Goal: Check status: Check status

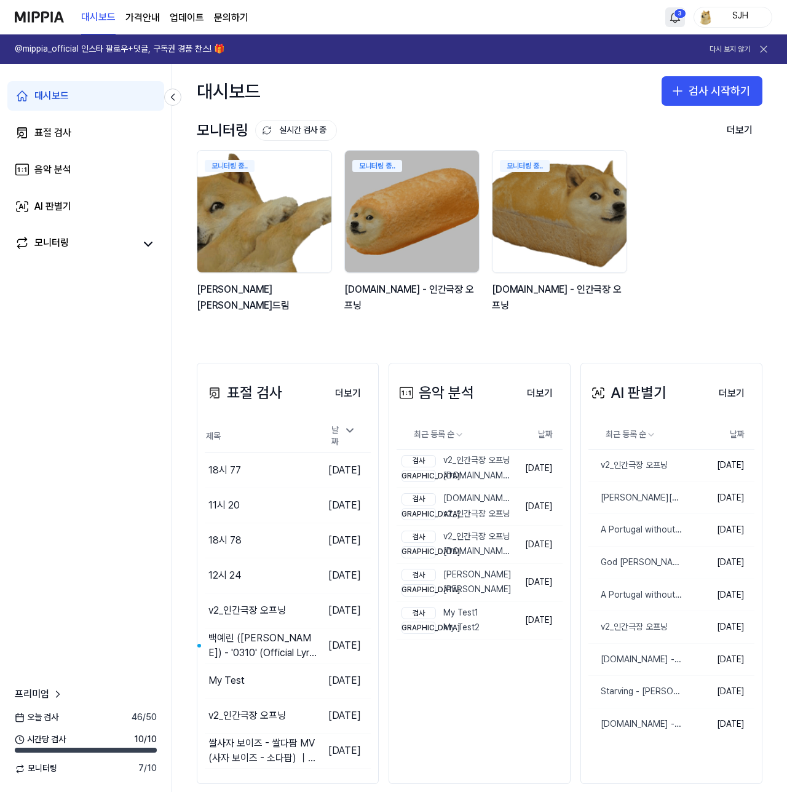
click at [681, 20] on html "대시보드 가격안내 업데이트 문의하기 3 SJH @mippia_official 인스타 팔로우+댓글, 구독권 경품 찬스! 🎁 다시 보지 않기 대시…" at bounding box center [393, 396] width 787 height 792
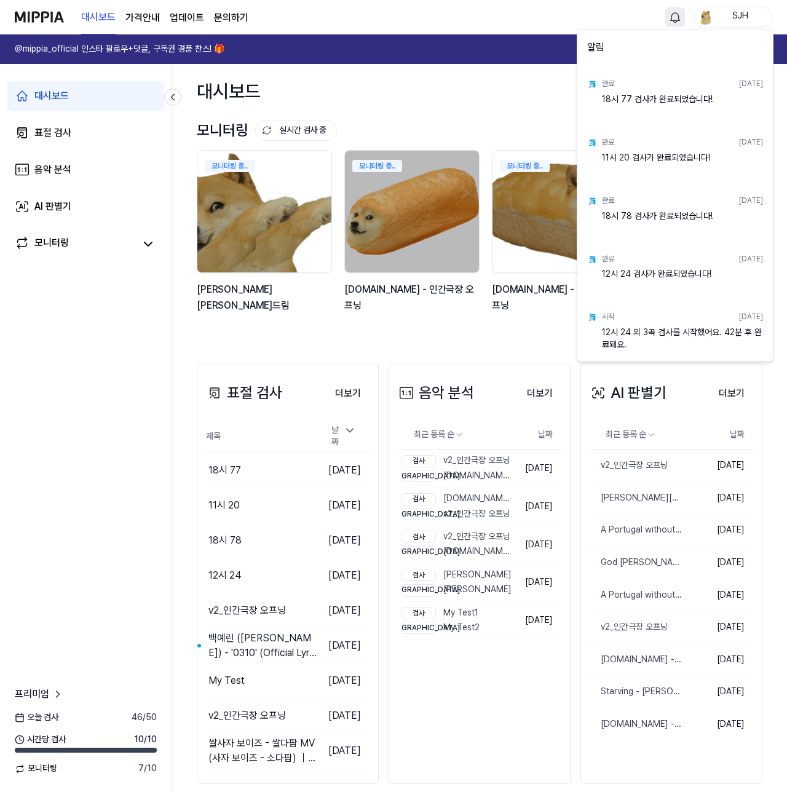
click at [679, 20] on html "대시보드 가격안내 업데이트 문의하기 SJH @mippia_official 인스타 팔로우+댓글, 구독권 경품 찬스! 🎁 다시 보지 않기 대시보드…" at bounding box center [393, 396] width 787 height 792
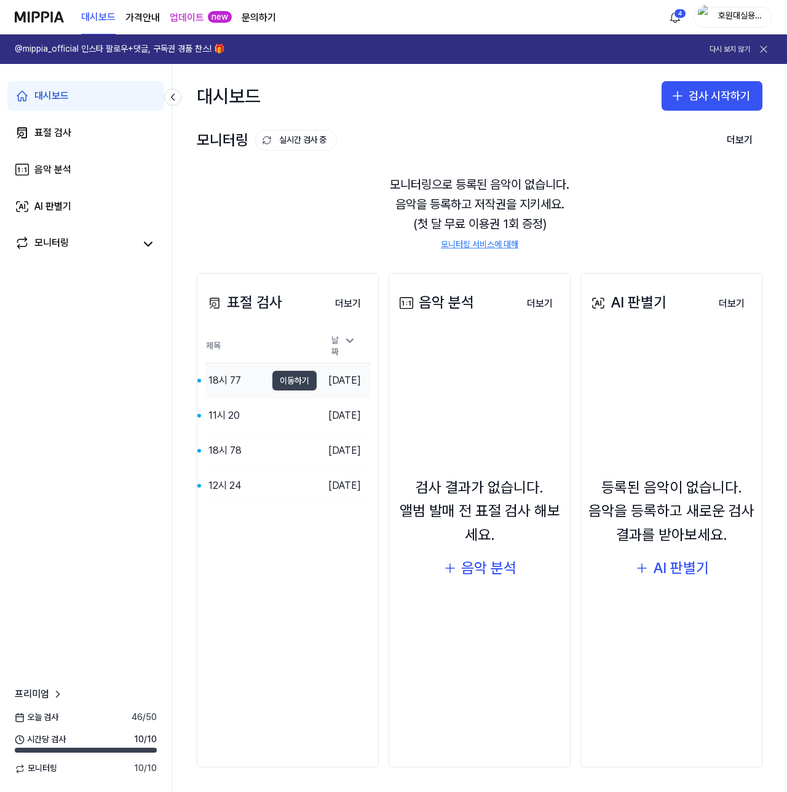
click at [285, 377] on button "이동하기" at bounding box center [294, 381] width 44 height 20
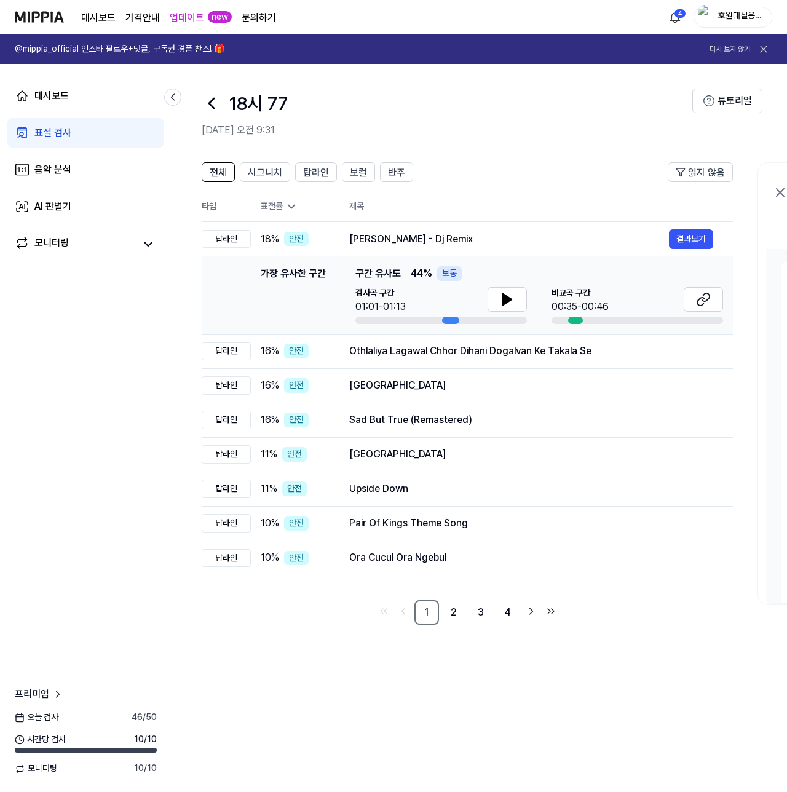
click at [43, 14] on img at bounding box center [39, 17] width 49 height 34
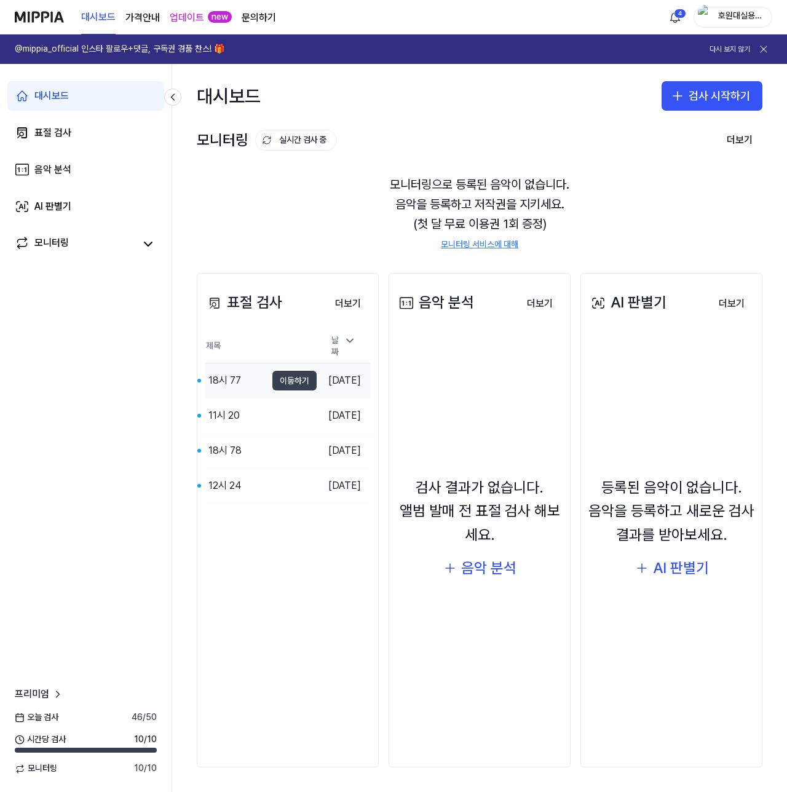
click at [288, 378] on button "이동하기" at bounding box center [294, 381] width 44 height 20
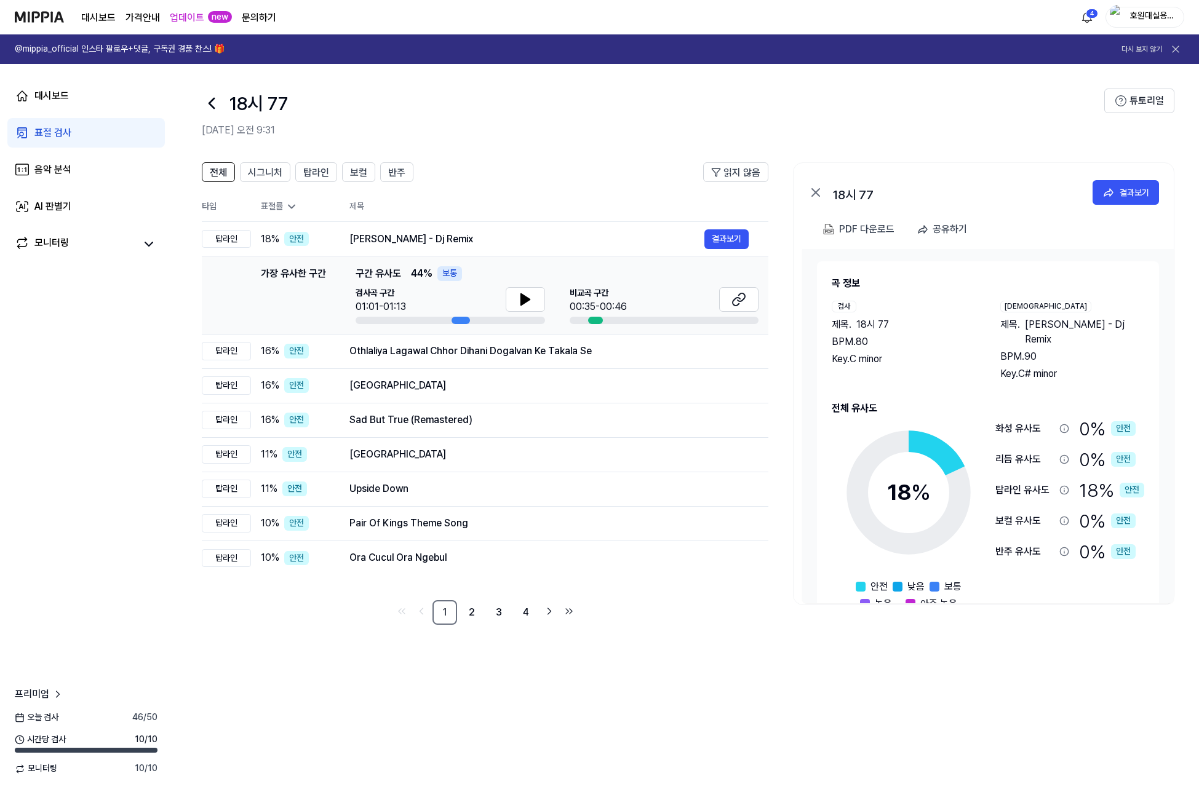
click at [214, 102] on icon at bounding box center [212, 103] width 20 height 20
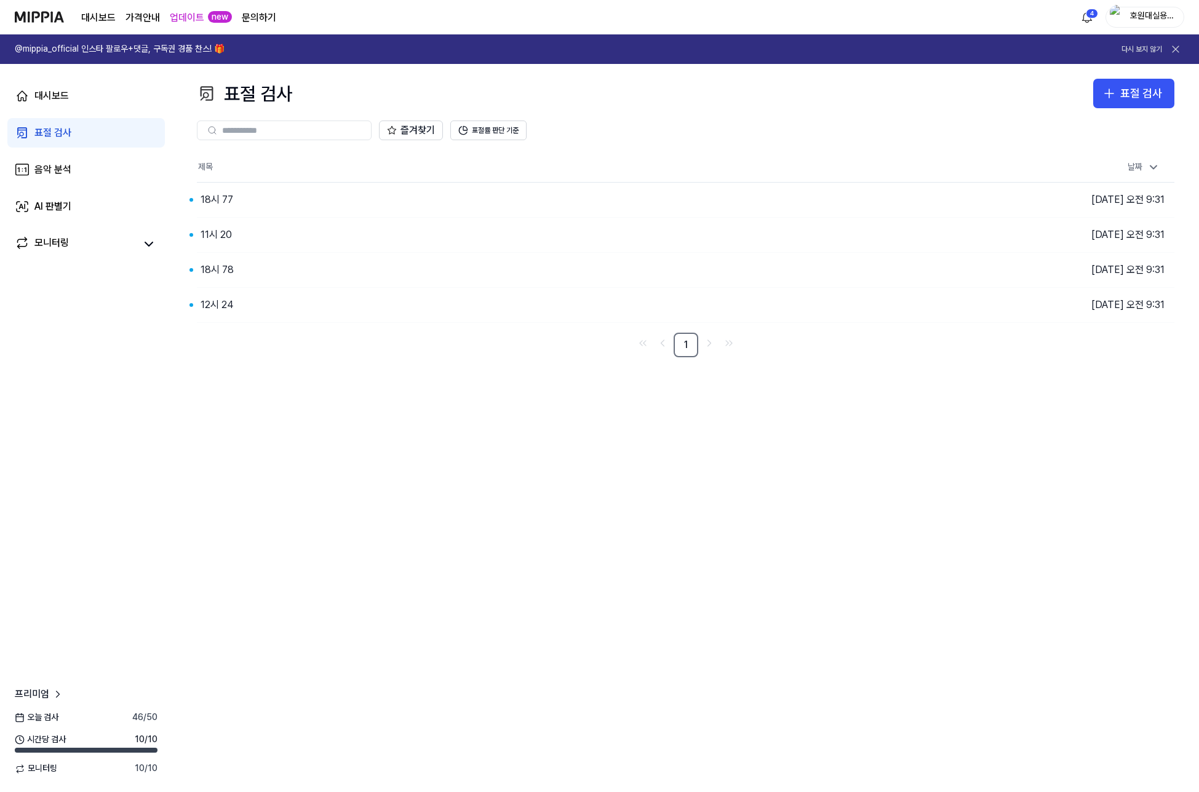
click at [441, 468] on div "표절 검사 표절 검사 표절 검사 음악 분석 AI 판별기 즐겨찾기 표절률 판단 기준 제목 날짜 18시 77 이동하기 2025.09.25 오전 …" at bounding box center [685, 428] width 1026 height 728
click at [852, 240] on button "이동하기" at bounding box center [854, 235] width 44 height 20
click at [247, 268] on div "18시 78" at bounding box center [511, 270] width 629 height 34
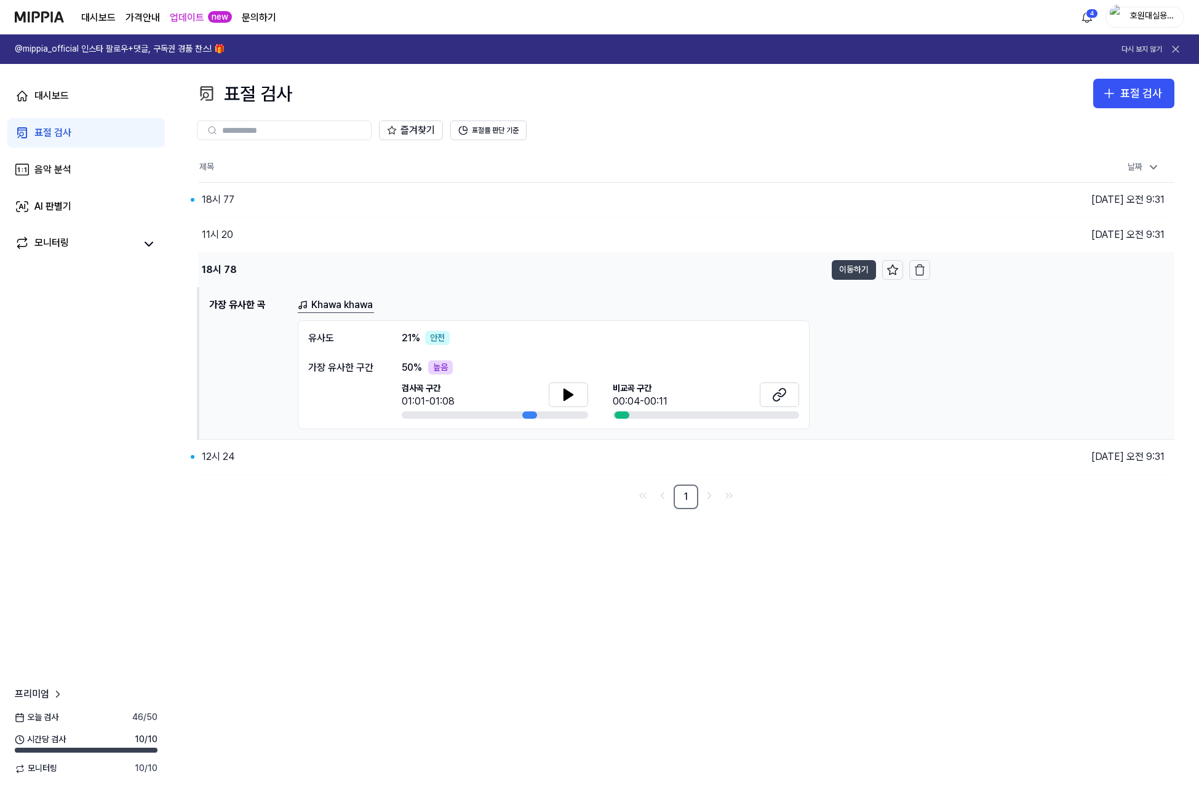
click at [870, 269] on button "이동하기" at bounding box center [854, 270] width 44 height 20
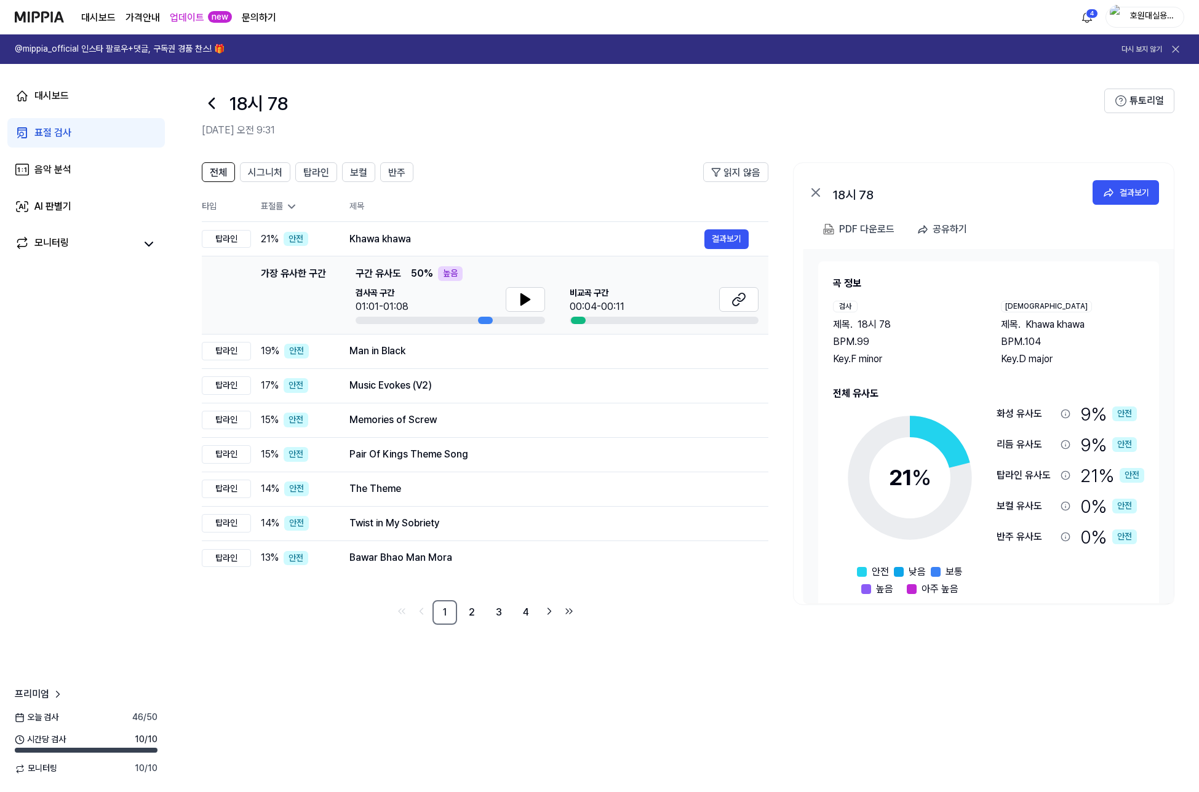
click at [213, 100] on icon at bounding box center [211, 103] width 5 height 10
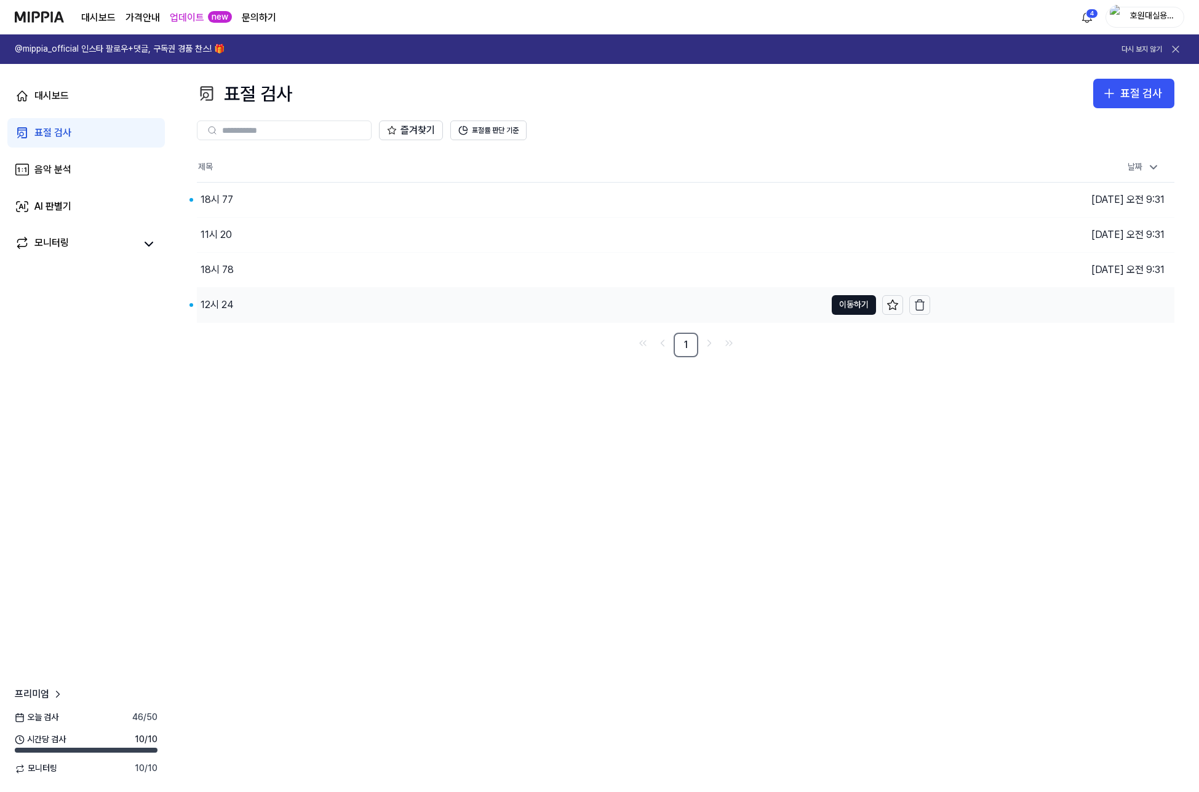
click at [240, 303] on div "12시 24" at bounding box center [511, 305] width 629 height 34
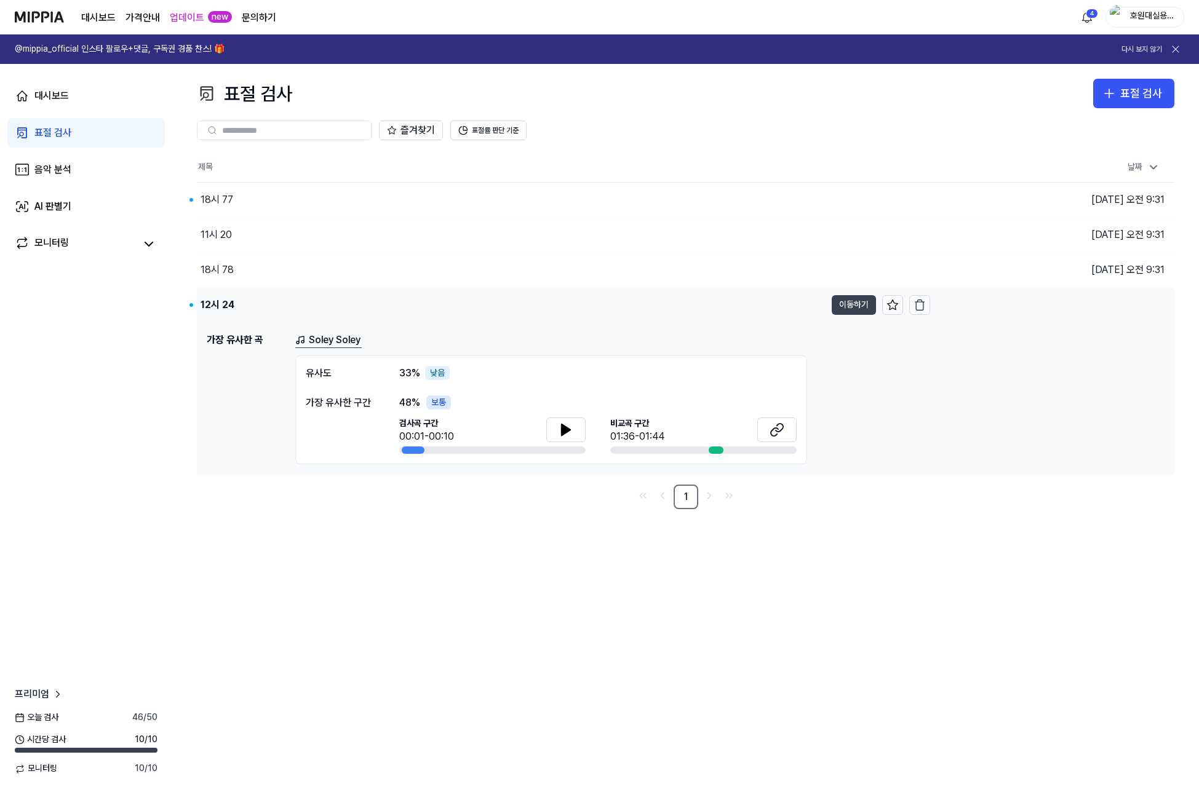
click at [865, 311] on button "이동하기" at bounding box center [854, 305] width 44 height 20
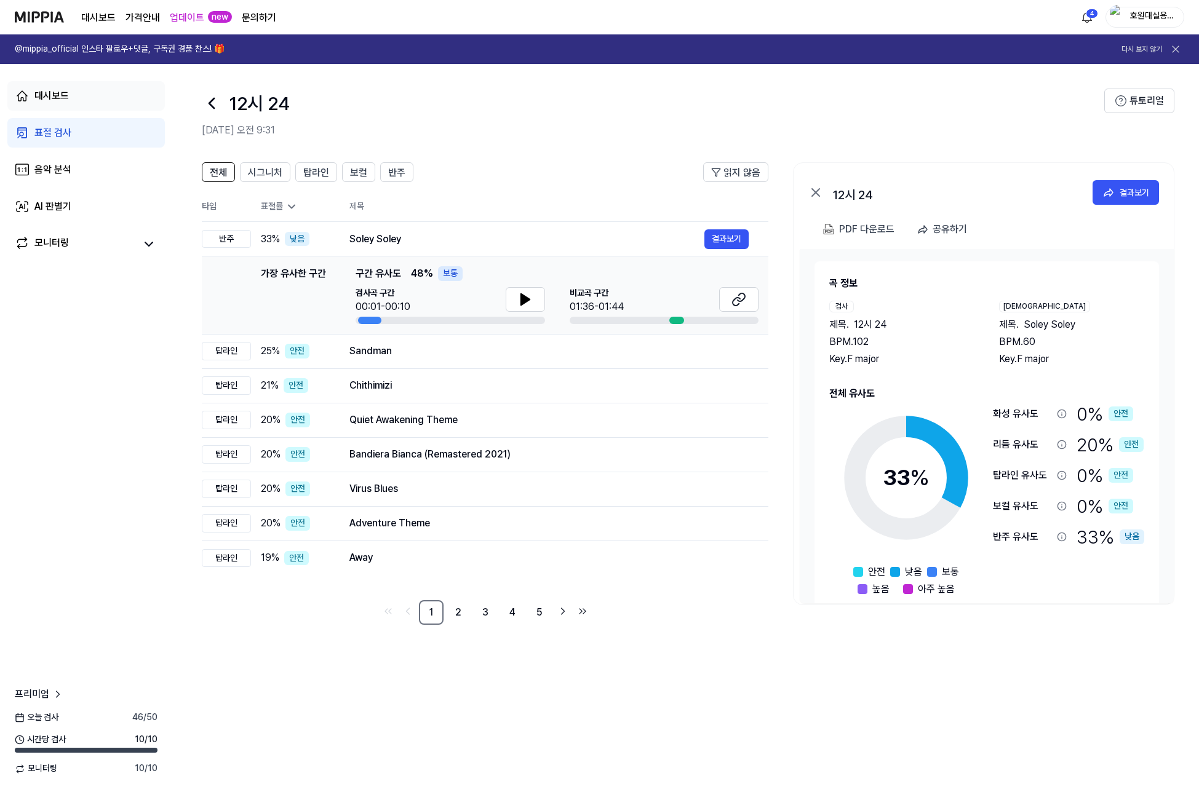
click at [58, 91] on div "대시보드" at bounding box center [51, 96] width 34 height 15
